Goal: Task Accomplishment & Management: Use online tool/utility

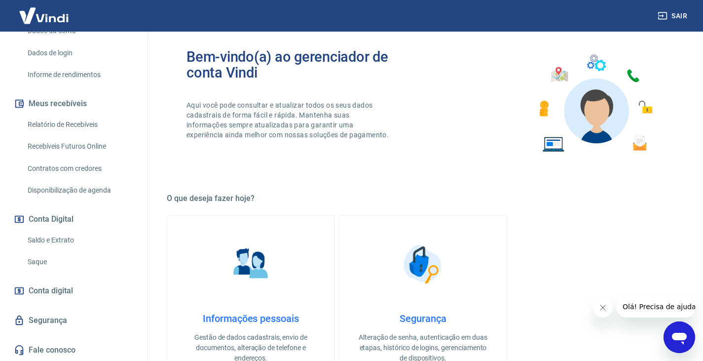
scroll to position [99, 0]
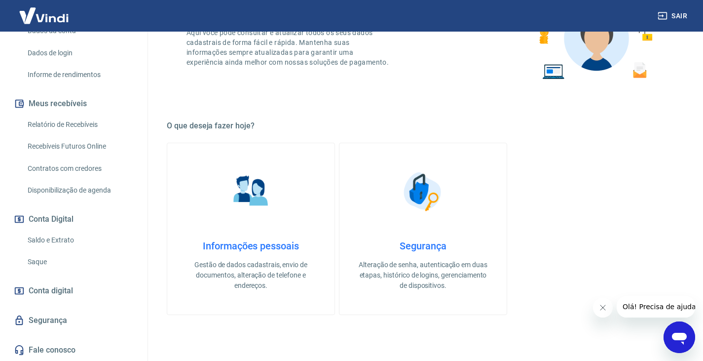
click at [59, 237] on link "Saldo e Extrato" at bounding box center [80, 240] width 112 height 20
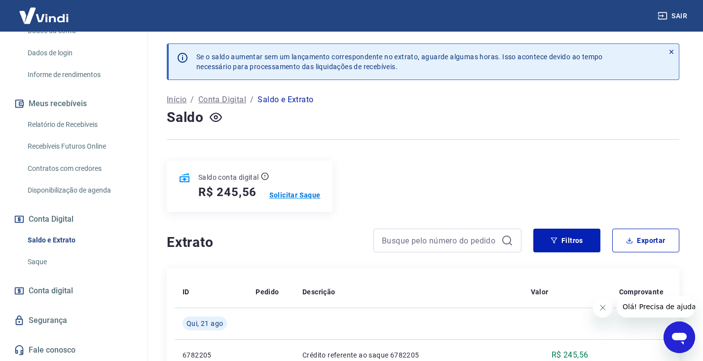
click at [290, 195] on p "Solicitar Saque" at bounding box center [295, 195] width 51 height 10
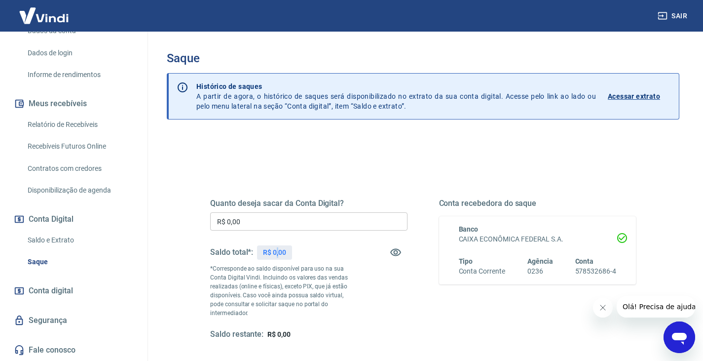
click at [278, 255] on p "R$ 0,00" at bounding box center [274, 252] width 23 height 10
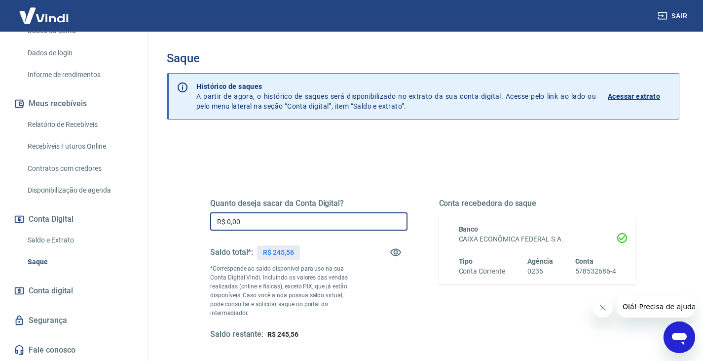
drag, startPoint x: 245, startPoint y: 224, endPoint x: 217, endPoint y: 224, distance: 28.6
click at [217, 224] on input "R$ 0,00" at bounding box center [308, 221] width 197 height 18
click at [254, 215] on input "R$ 0,00" at bounding box center [308, 221] width 197 height 18
click at [243, 222] on input "R$ 0,00" at bounding box center [308, 221] width 197 height 18
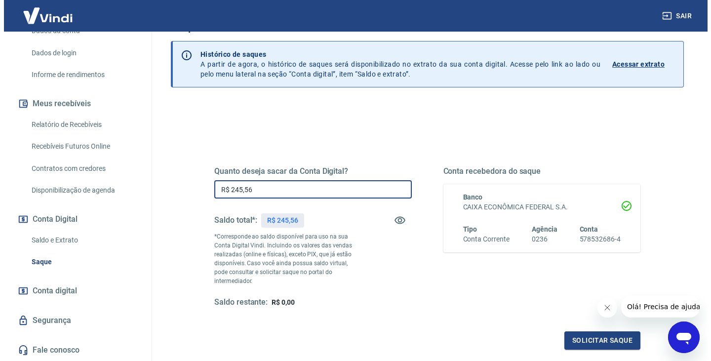
scroll to position [99, 0]
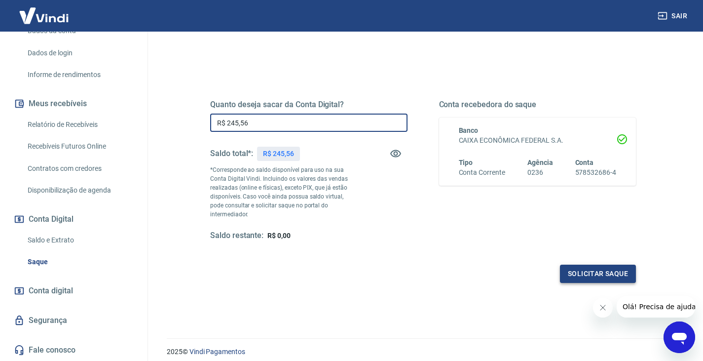
type input "R$ 245,56"
click at [594, 265] on button "Solicitar saque" at bounding box center [598, 274] width 76 height 18
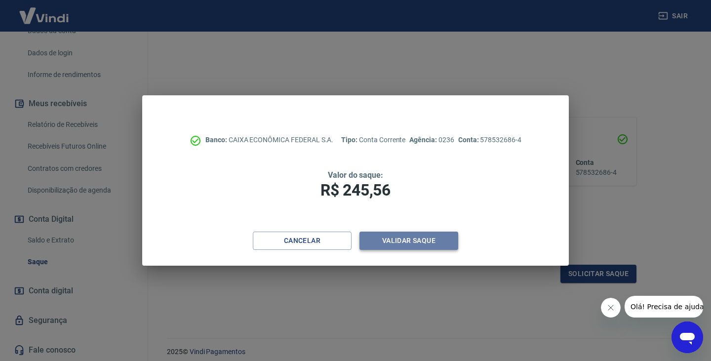
click at [422, 240] on button "Validar saque" at bounding box center [408, 241] width 99 height 18
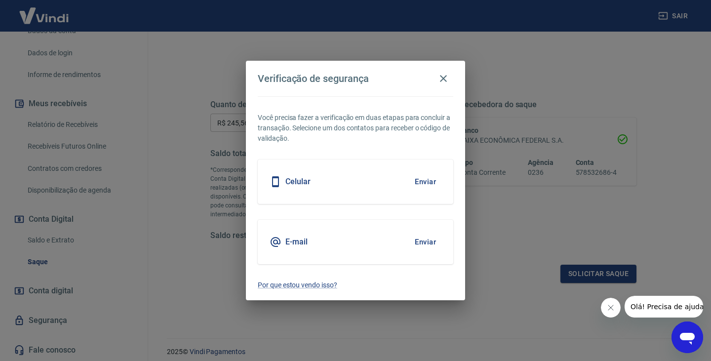
click at [426, 182] on button "Enviar" at bounding box center [425, 181] width 32 height 21
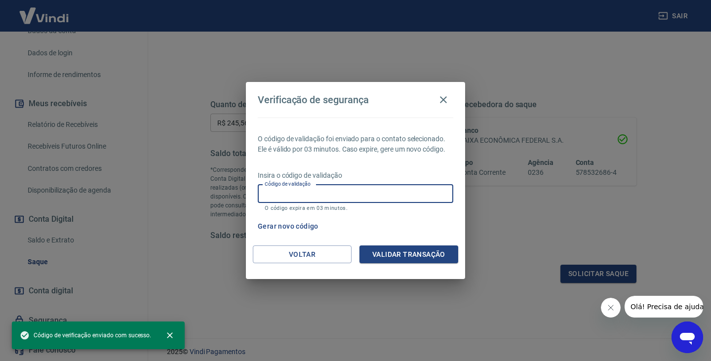
click at [273, 194] on input "Código de validação" at bounding box center [355, 194] width 195 height 18
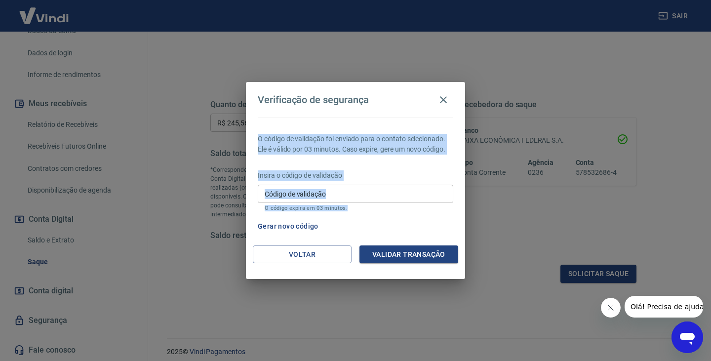
drag, startPoint x: 385, startPoint y: 97, endPoint x: 373, endPoint y: 226, distance: 129.4
click at [373, 226] on div "Verificação de segurança O código de validação foi enviado para o contato selec…" at bounding box center [355, 180] width 219 height 197
click at [499, 70] on div "Verificação de segurança O código de validação foi enviado para o contato selec…" at bounding box center [355, 180] width 711 height 361
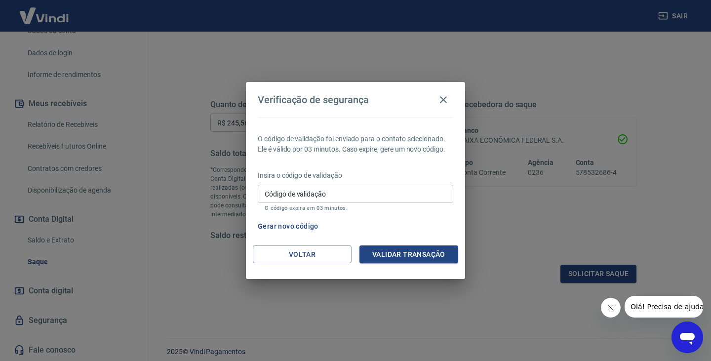
click at [298, 196] on input "Código de validação" at bounding box center [355, 194] width 195 height 18
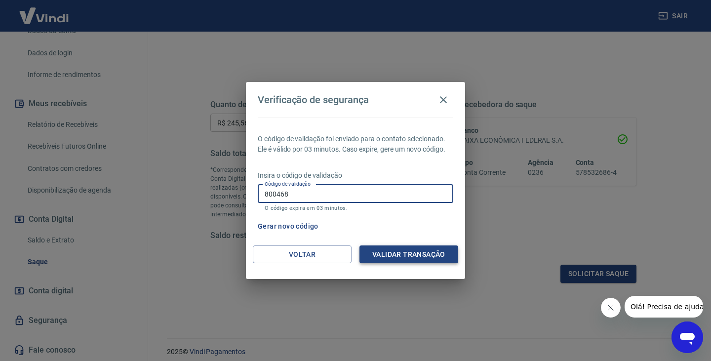
type input "800468"
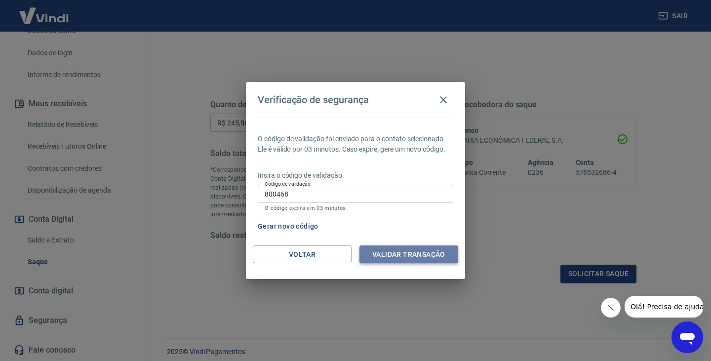
click at [398, 256] on button "Validar transação" at bounding box center [408, 254] width 99 height 18
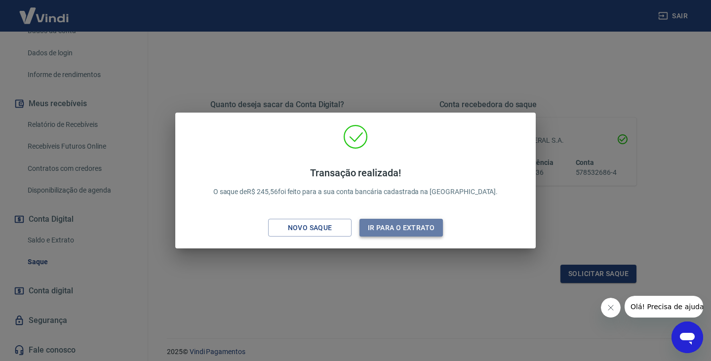
click at [389, 225] on button "Ir para o extrato" at bounding box center [400, 228] width 83 height 18
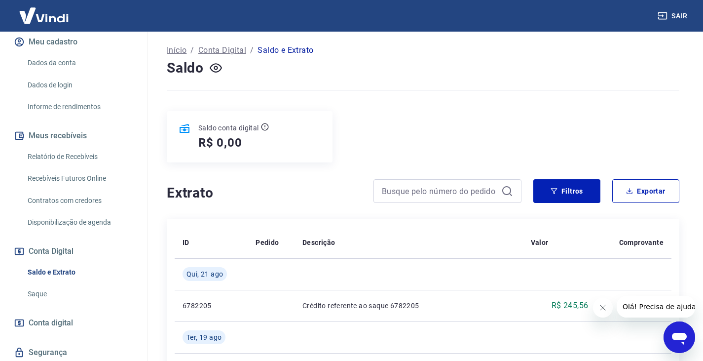
scroll to position [105, 0]
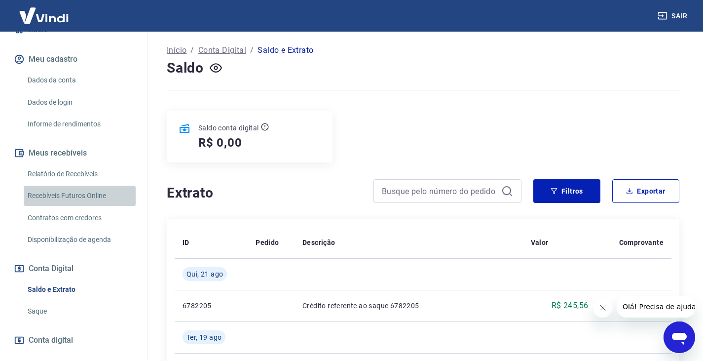
click at [88, 194] on link "Recebíveis Futuros Online" at bounding box center [80, 196] width 112 height 20
